Goal: Transaction & Acquisition: Purchase product/service

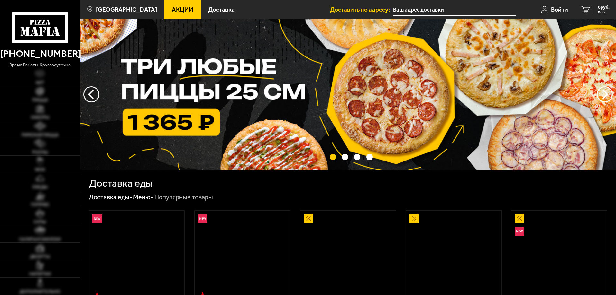
click at [556, 9] on span "Войти" at bounding box center [559, 9] width 17 height 6
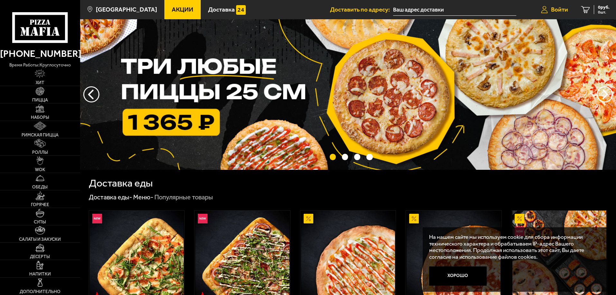
click at [558, 9] on span "Войти" at bounding box center [559, 9] width 17 height 6
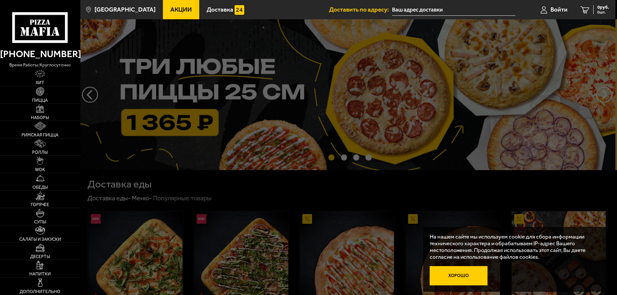
click at [462, 275] on button "Хорошо" at bounding box center [459, 276] width 58 height 19
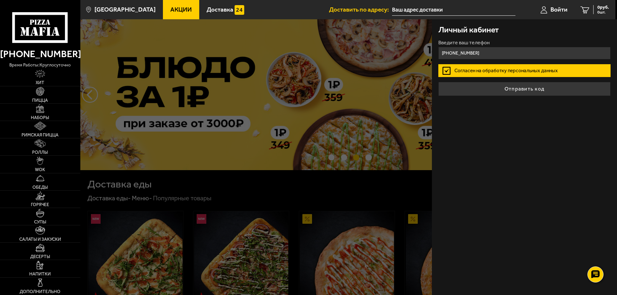
type input "[PHONE_NUMBER]"
click at [521, 72] on label "Согласен на обработку персональных данных" at bounding box center [525, 70] width 172 height 13
click at [0, 0] on input "Согласен на обработку персональных данных" at bounding box center [0, 0] width 0 height 0
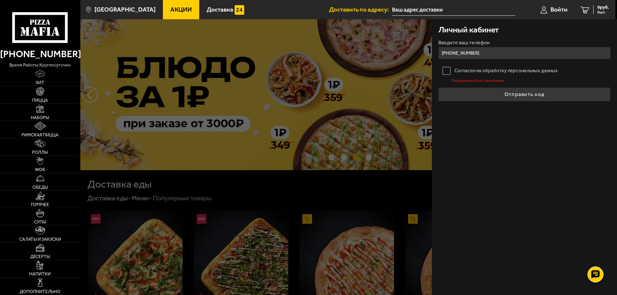
click at [447, 68] on label "Согласен на обработку персональных данных" at bounding box center [525, 70] width 172 height 13
click at [0, 0] on input "Согласен на обработку персональных данных" at bounding box center [0, 0] width 0 height 0
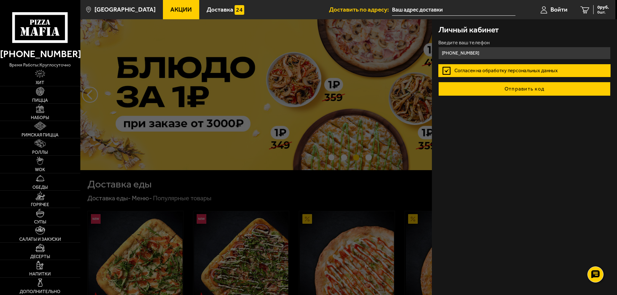
click at [518, 87] on button "Отправить код" at bounding box center [525, 89] width 172 height 14
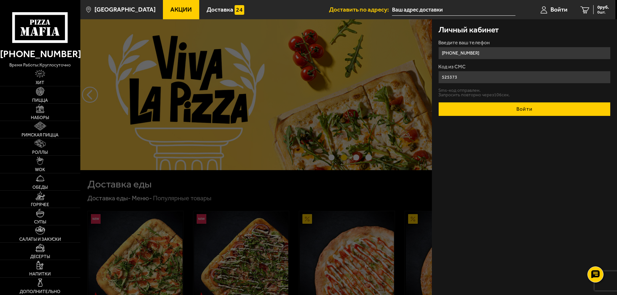
type input "525373"
click at [516, 109] on button "Войти" at bounding box center [525, 109] width 172 height 14
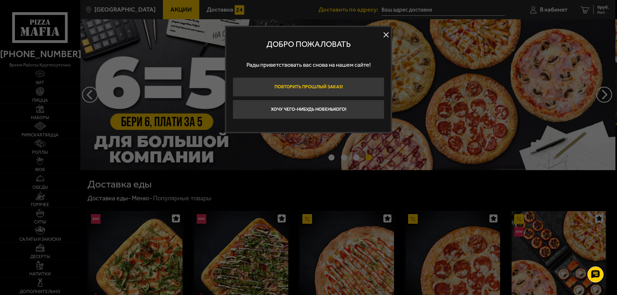
click at [327, 86] on button "Повторить прошлый заказ!" at bounding box center [309, 86] width 152 height 19
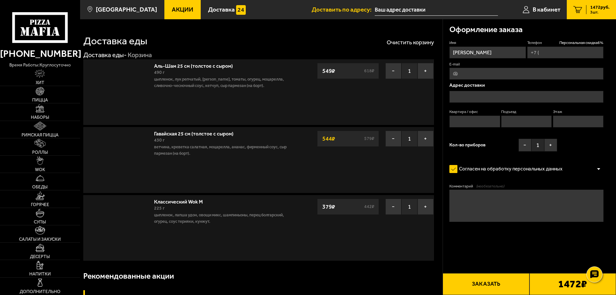
type input "[PHONE_NUMBER]"
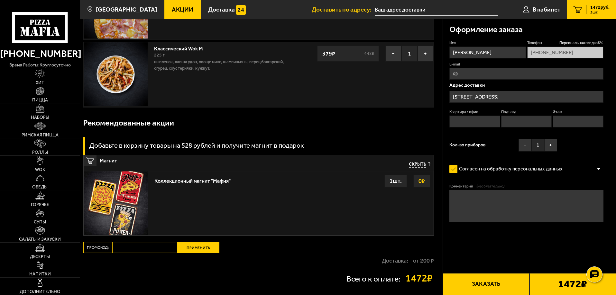
type input "[STREET_ADDRESS]"
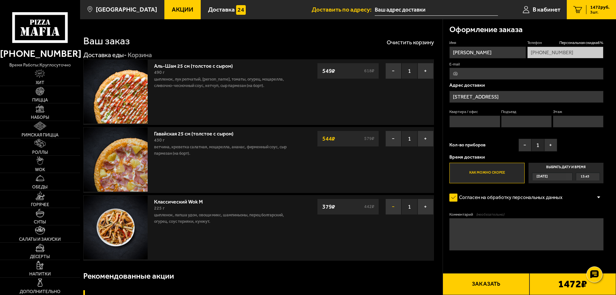
click at [395, 209] on button "−" at bounding box center [393, 207] width 16 height 16
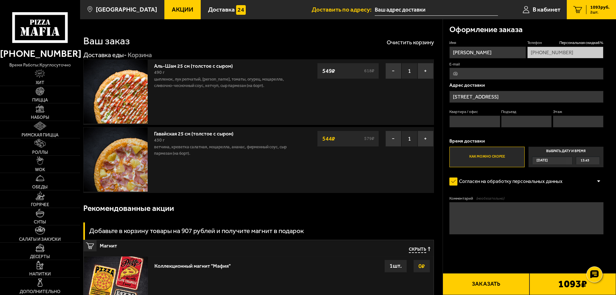
click at [172, 9] on span "Акции" at bounding box center [183, 9] width 22 height 6
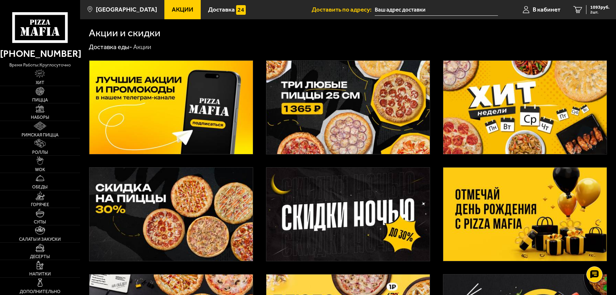
click at [546, 114] on img at bounding box center [524, 108] width 163 height 94
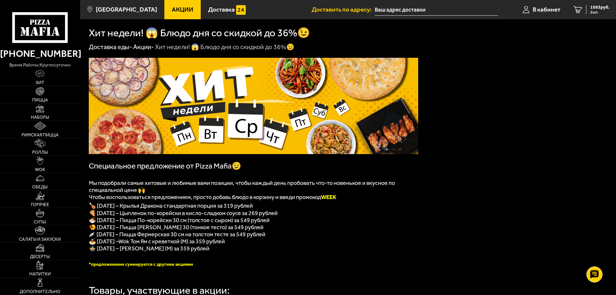
click at [175, 9] on span "Акции" at bounding box center [183, 9] width 22 height 6
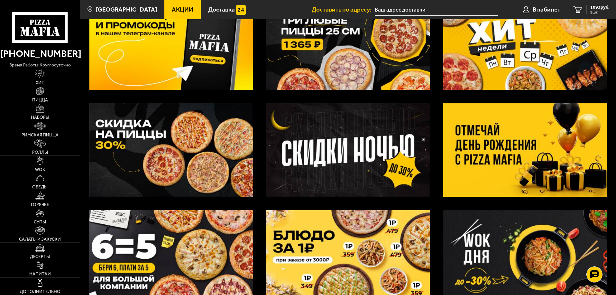
scroll to position [129, 0]
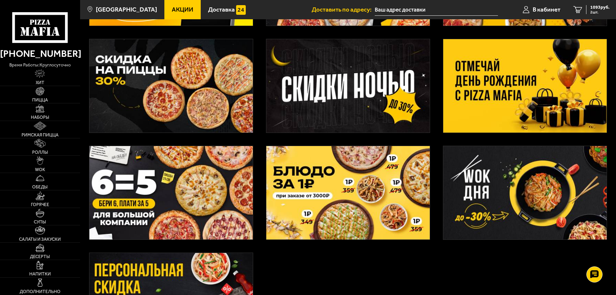
click at [528, 73] on img at bounding box center [524, 86] width 163 height 94
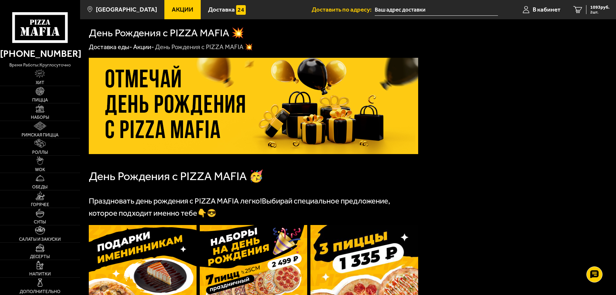
click at [176, 12] on span "Акции" at bounding box center [183, 9] width 22 height 6
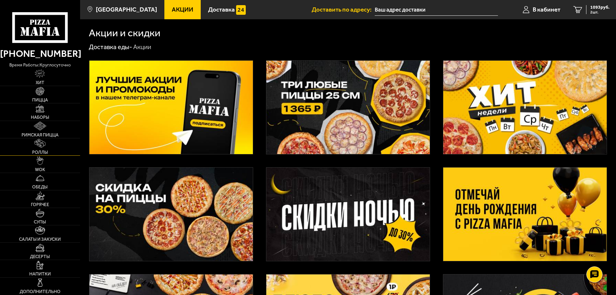
click at [40, 143] on img at bounding box center [39, 143] width 11 height 9
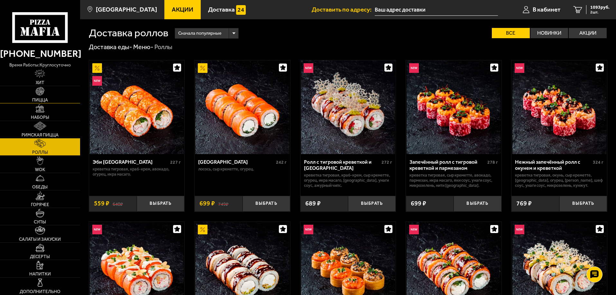
click at [37, 94] on img at bounding box center [40, 91] width 9 height 9
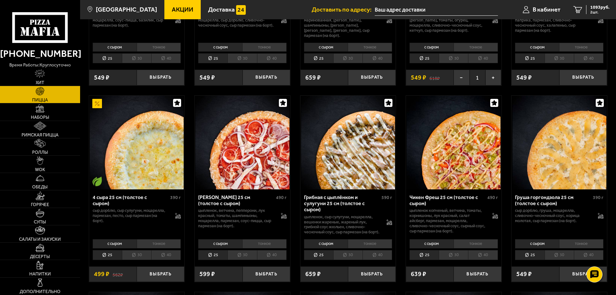
scroll to position [228, 0]
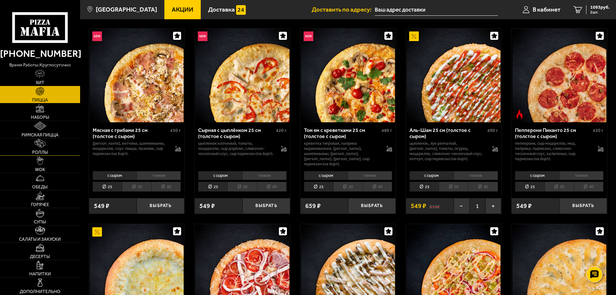
click at [38, 146] on img at bounding box center [39, 143] width 11 height 9
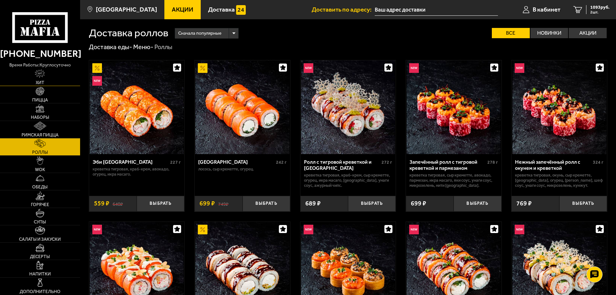
click at [41, 81] on span "Хит" at bounding box center [40, 83] width 9 height 5
